Goal: Task Accomplishment & Management: Use online tool/utility

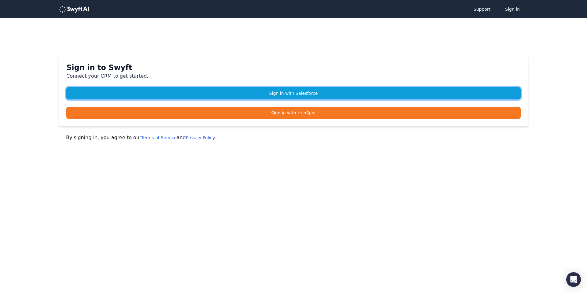
click at [283, 92] on link "Sign in with Salesforce" at bounding box center [293, 93] width 454 height 12
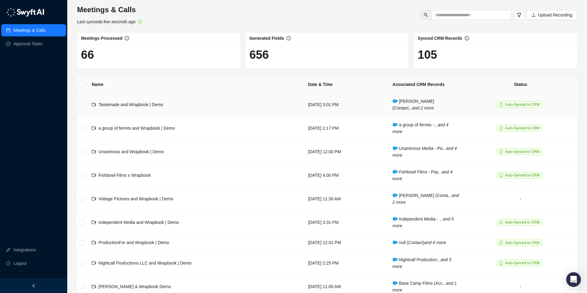
click at [509, 104] on span "Auto-Synced to CRM" at bounding box center [519, 104] width 45 height 7
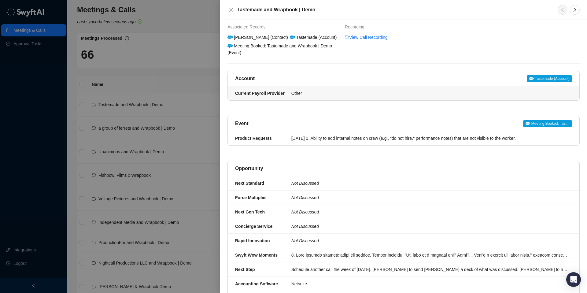
scroll to position [43, 0]
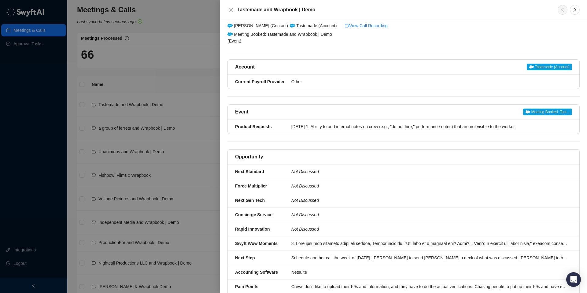
click at [542, 64] on span "Tastemade (Account)" at bounding box center [549, 67] width 45 height 7
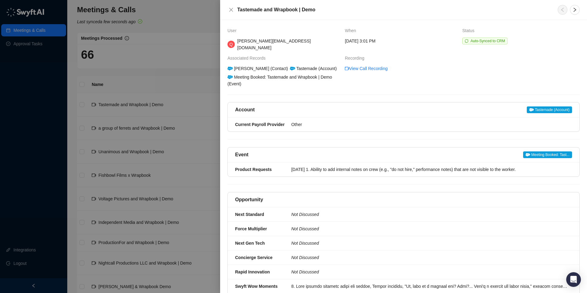
click at [473, 40] on span "Auto-Synced to CRM" at bounding box center [488, 41] width 35 height 4
click at [463, 41] on span "Auto-Synced to CRM" at bounding box center [484, 41] width 45 height 7
click at [467, 41] on icon "sync" at bounding box center [467, 41] width 4 height 4
click at [576, 8] on icon "right" at bounding box center [574, 9] width 5 height 5
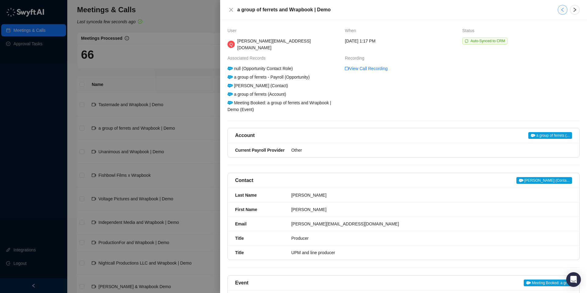
click at [560, 10] on icon "left" at bounding box center [562, 9] width 5 height 5
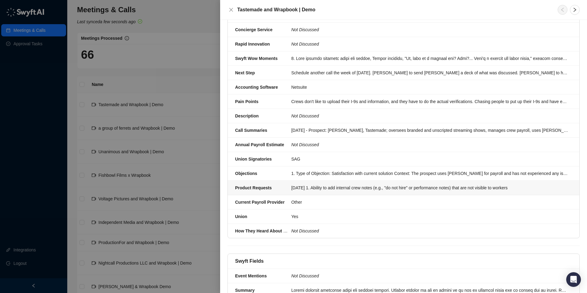
scroll to position [249, 0]
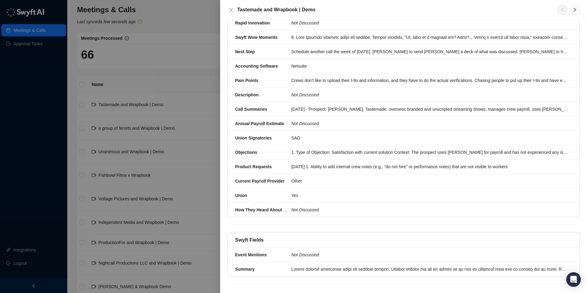
click at [216, 79] on div at bounding box center [293, 146] width 587 height 293
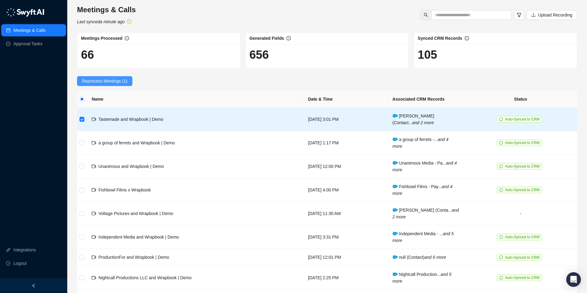
click at [101, 81] on span "Reprocess Meetings (1)" at bounding box center [105, 81] width 46 height 7
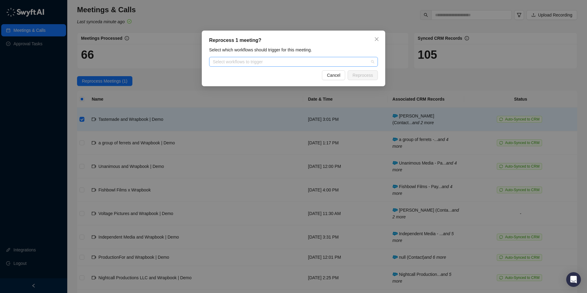
click at [231, 64] on div at bounding box center [290, 62] width 160 height 5
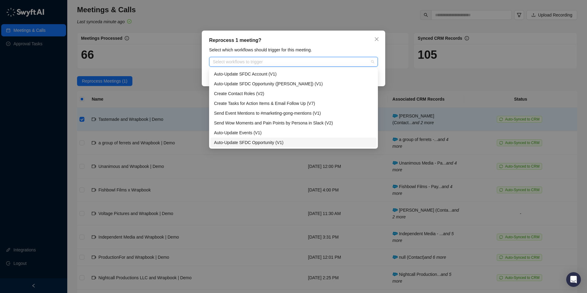
click at [242, 144] on div "Auto-Update SFDC Opportunity (V1)" at bounding box center [293, 142] width 159 height 7
click at [355, 51] on div "Select which workflows should trigger for this meeting." at bounding box center [293, 49] width 172 height 7
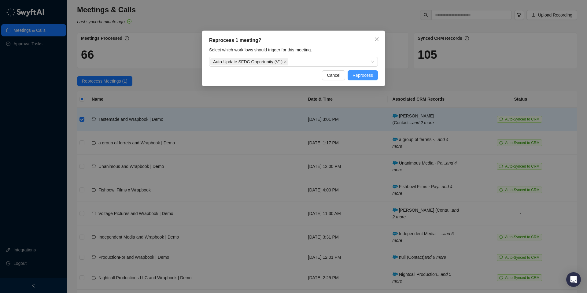
click at [360, 76] on span "Reprocess" at bounding box center [363, 75] width 20 height 7
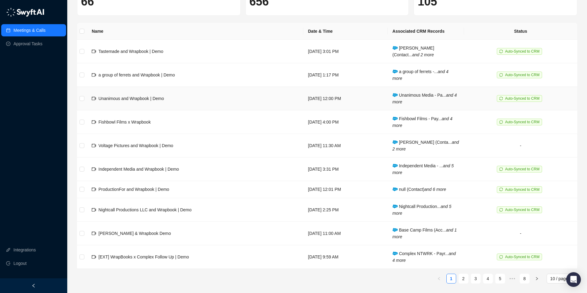
scroll to position [54, 0]
